Goal: Transaction & Acquisition: Purchase product/service

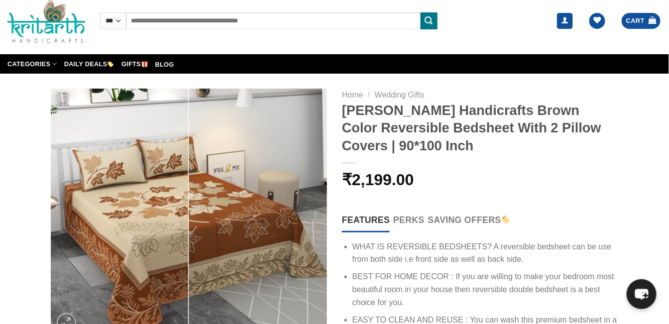
scroll to position [26, 0]
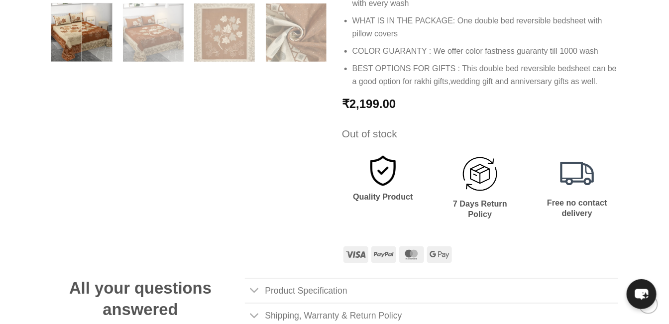
click at [559, 279] on link "Product Specification" at bounding box center [431, 290] width 373 height 25
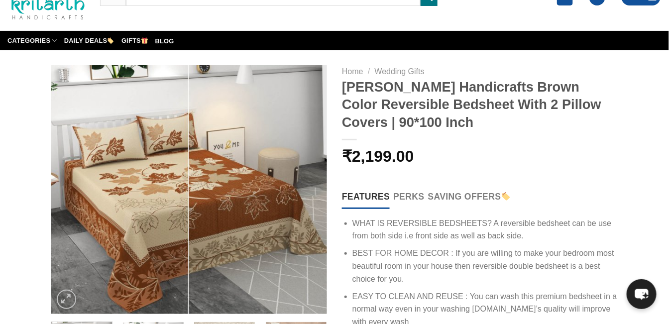
scroll to position [0, 0]
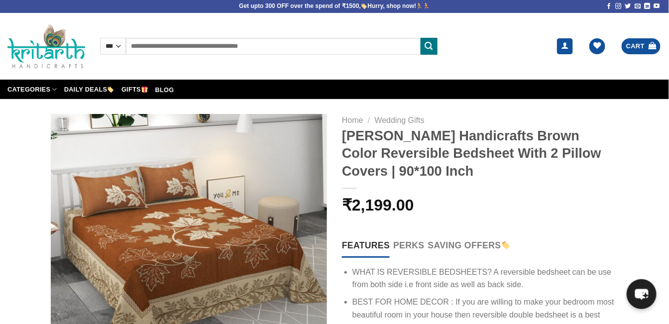
click at [646, 45] on link "Cart" at bounding box center [641, 46] width 39 height 16
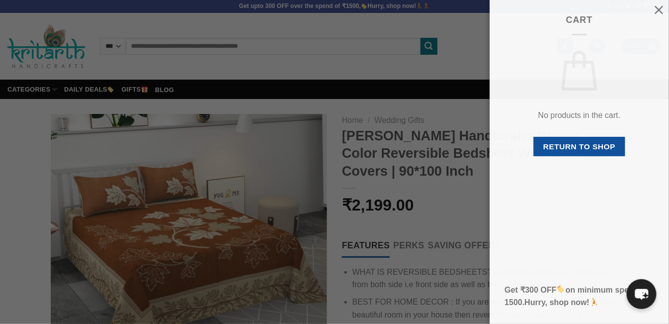
click at [643, 135] on div "No products in the cart. Return to shop" at bounding box center [579, 112] width 149 height 139
click at [634, 143] on p "Return to shop" at bounding box center [579, 150] width 149 height 27
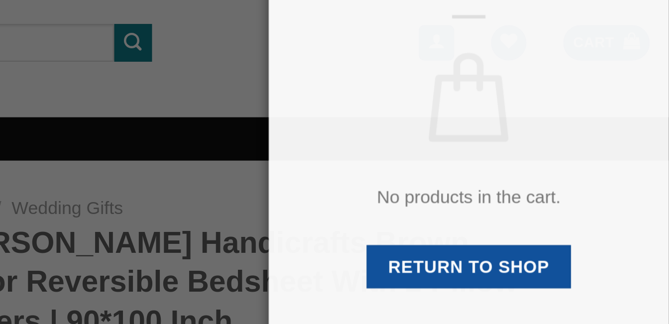
click at [646, 77] on div "No products in the cart. Return to shop" at bounding box center [579, 112] width 149 height 139
click at [653, 53] on div "No products in the cart. Return to shop" at bounding box center [579, 112] width 149 height 139
click at [387, 49] on div "Cart No products in the cart. Return to shop Get ₹300 OFF on minimum spend of 1…" at bounding box center [334, 162] width 669 height 324
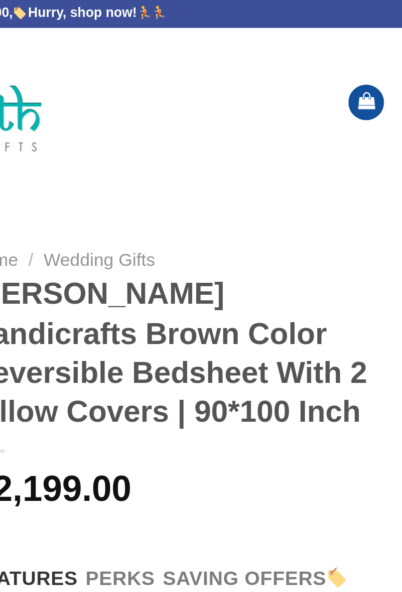
click at [229, 26] on img at bounding box center [201, 46] width 78 height 44
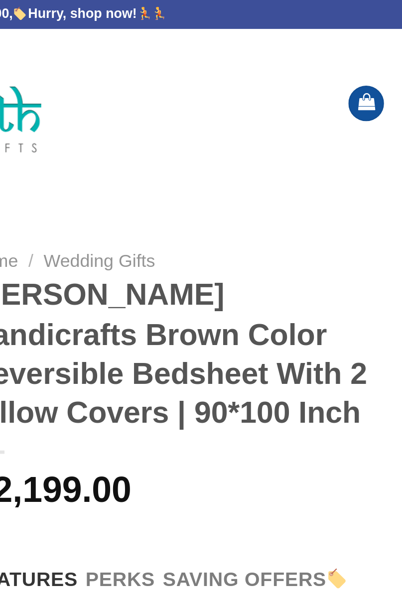
click at [229, 26] on img at bounding box center [201, 46] width 78 height 44
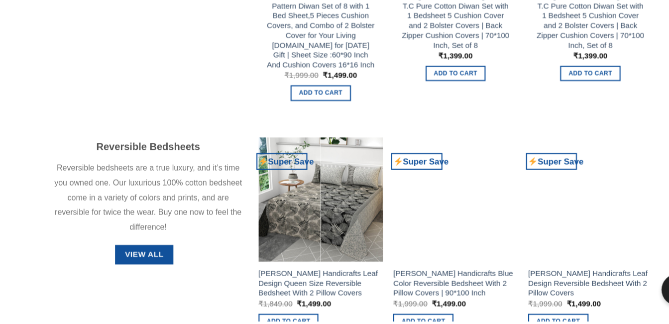
scroll to position [935, 0]
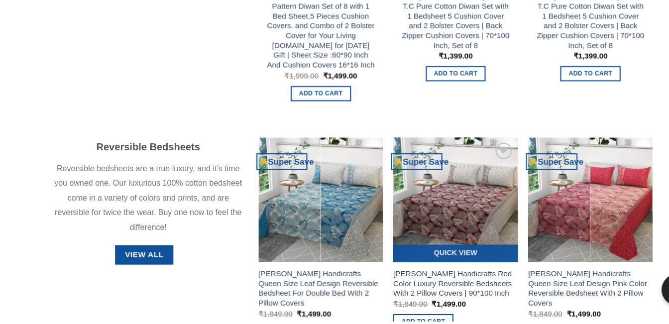
click at [401, 240] on img at bounding box center [431, 209] width 118 height 118
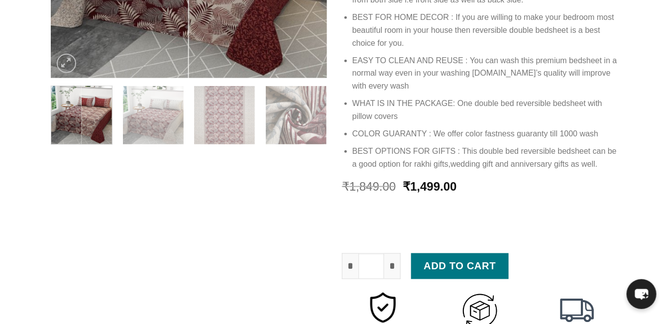
scroll to position [287, 0]
